Goal: Entertainment & Leisure: Browse casually

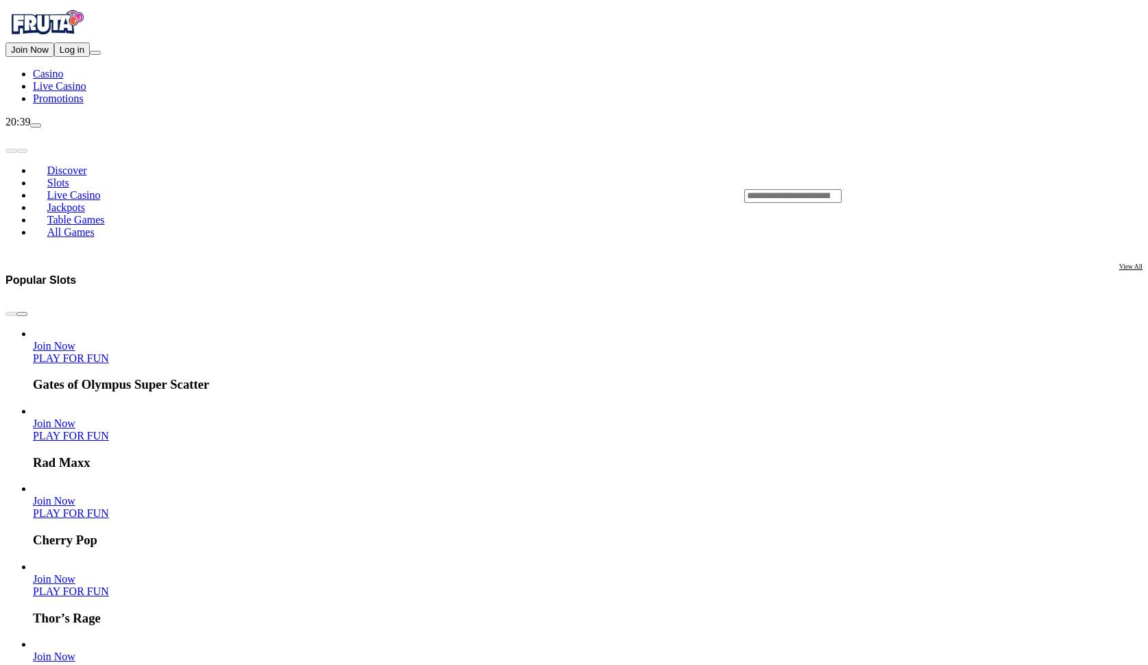
click at [22, 314] on span "chevron-right icon" at bounding box center [22, 314] width 0 height 0
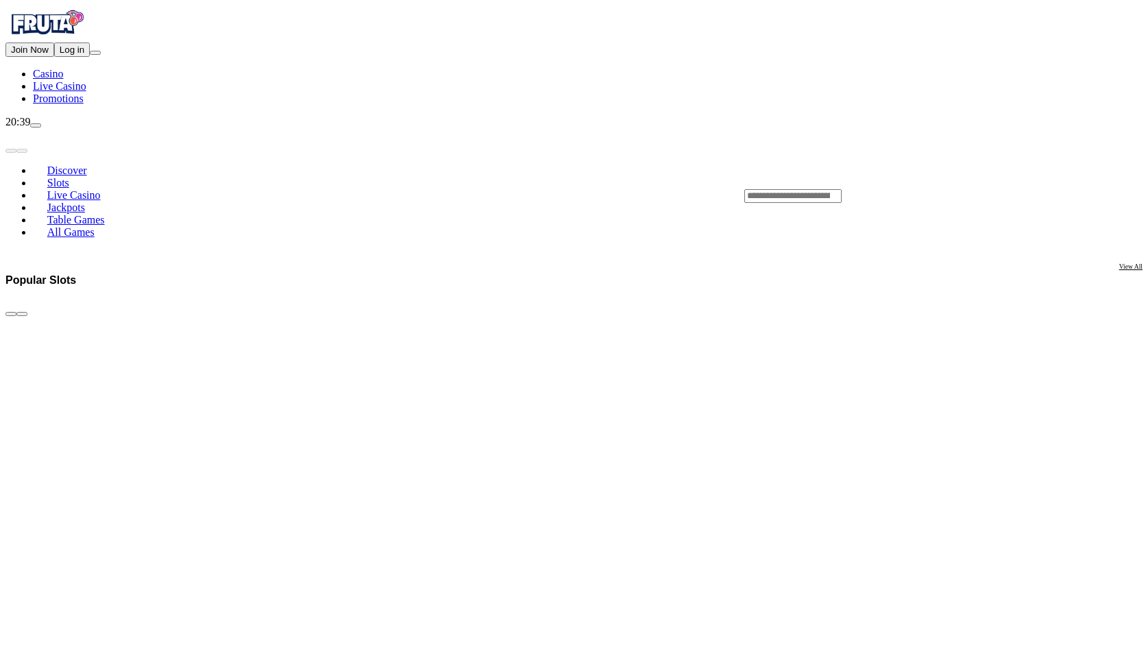
click at [22, 314] on span "chevron-right icon" at bounding box center [22, 314] width 0 height 0
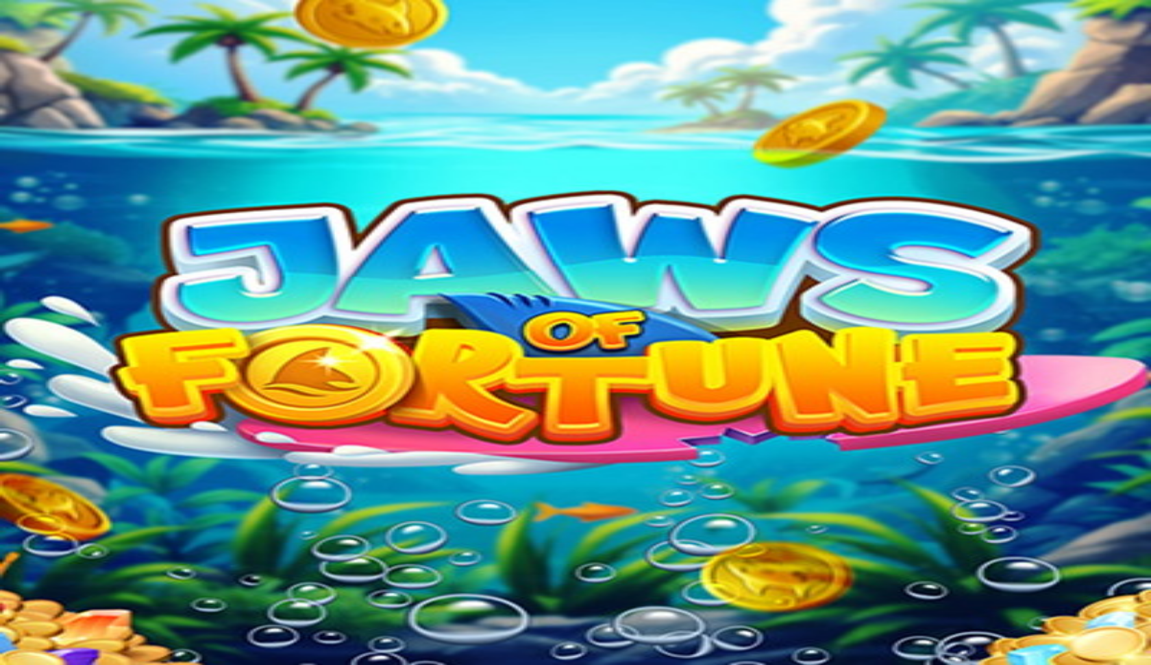
click at [11, 496] on span "close icon" at bounding box center [11, 496] width 0 height 0
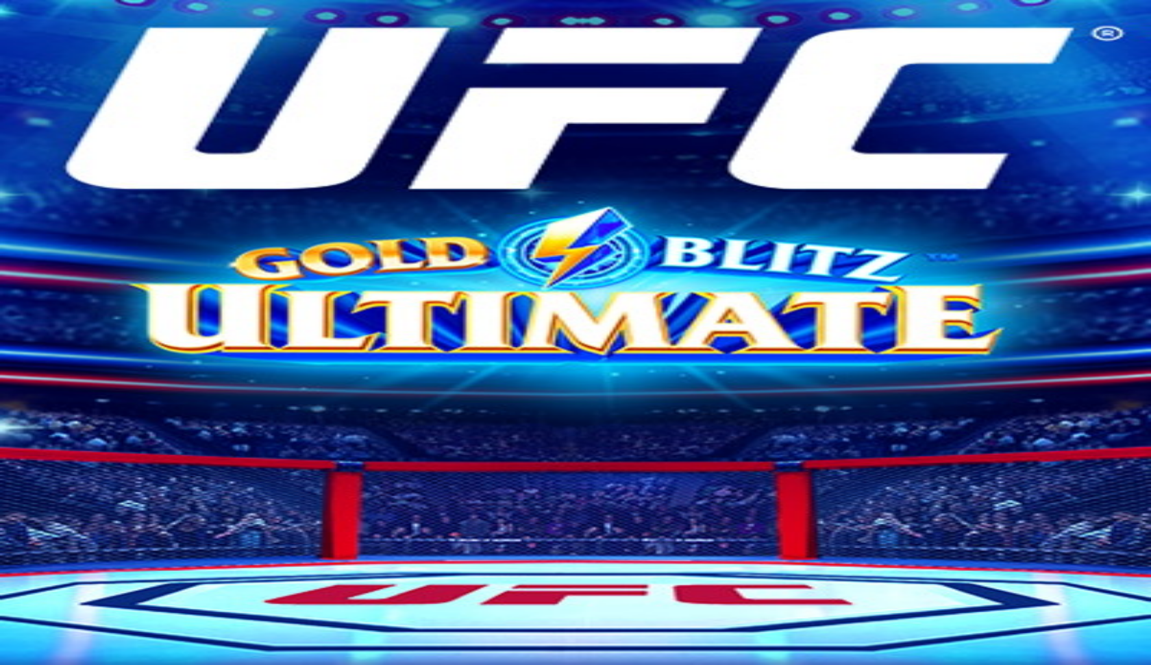
click at [33, 467] on span "fullscreen icon" at bounding box center [33, 467] width 0 height 0
click at [11, 467] on span "close icon" at bounding box center [11, 467] width 0 height 0
